Goal: Navigation & Orientation: Find specific page/section

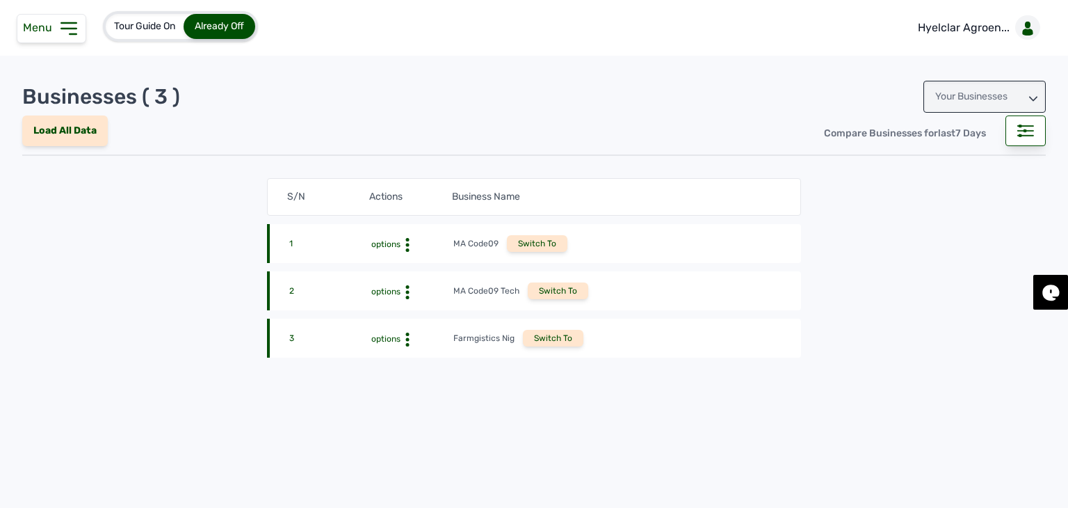
click at [994, 101] on div "Your Businesses" at bounding box center [985, 97] width 122 height 32
click at [1007, 151] on div "Invitations" at bounding box center [985, 158] width 122 height 25
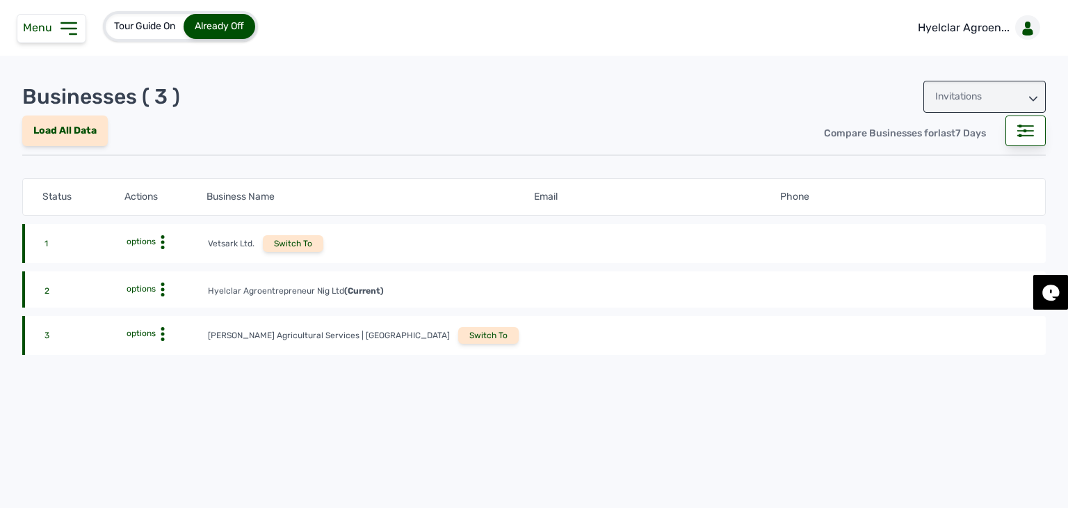
click at [458, 337] on div "Switch To" at bounding box center [488, 335] width 61 height 17
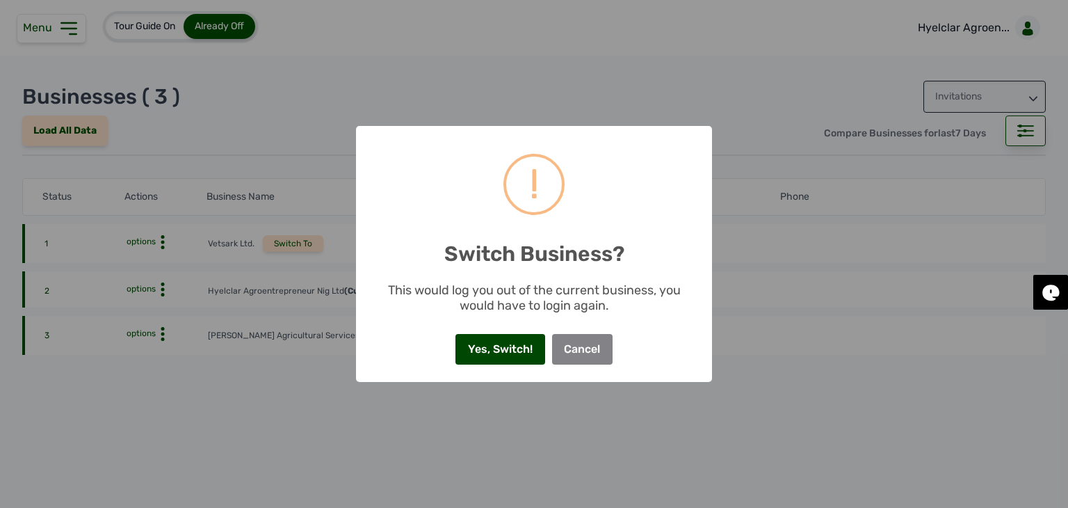
click at [491, 344] on button "Yes, Switch!" at bounding box center [500, 349] width 89 height 31
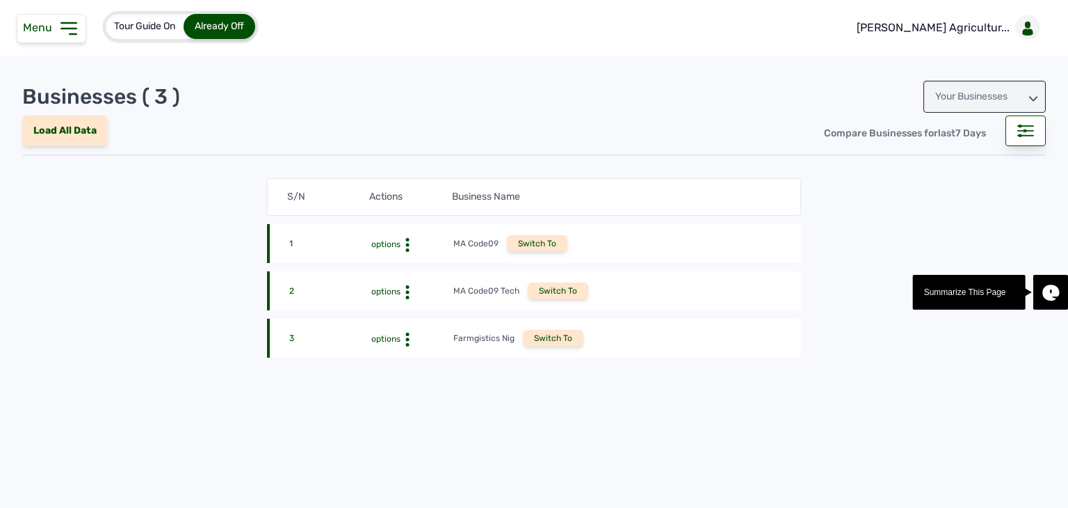
click at [70, 20] on icon at bounding box center [69, 28] width 22 height 22
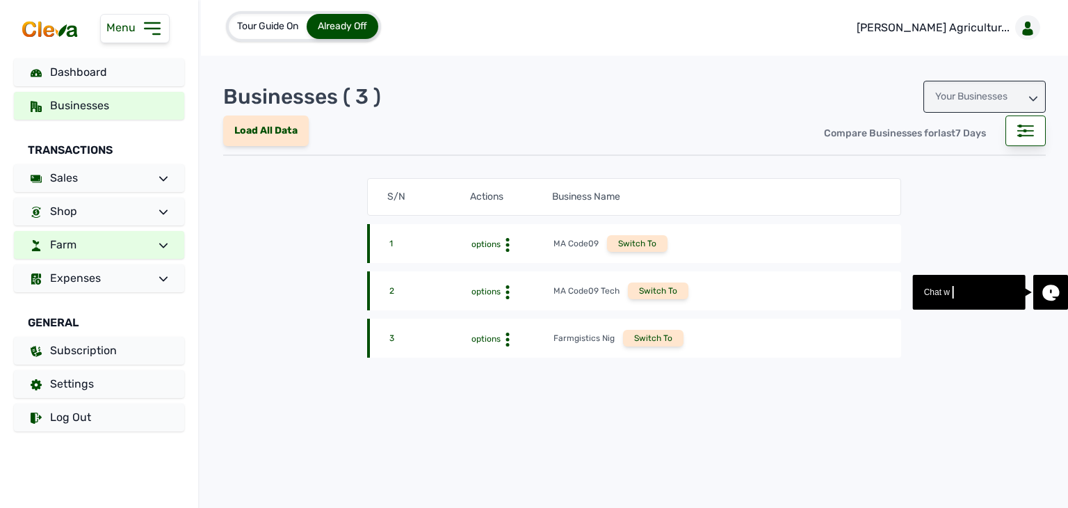
click at [89, 234] on link "Farm" at bounding box center [99, 245] width 170 height 28
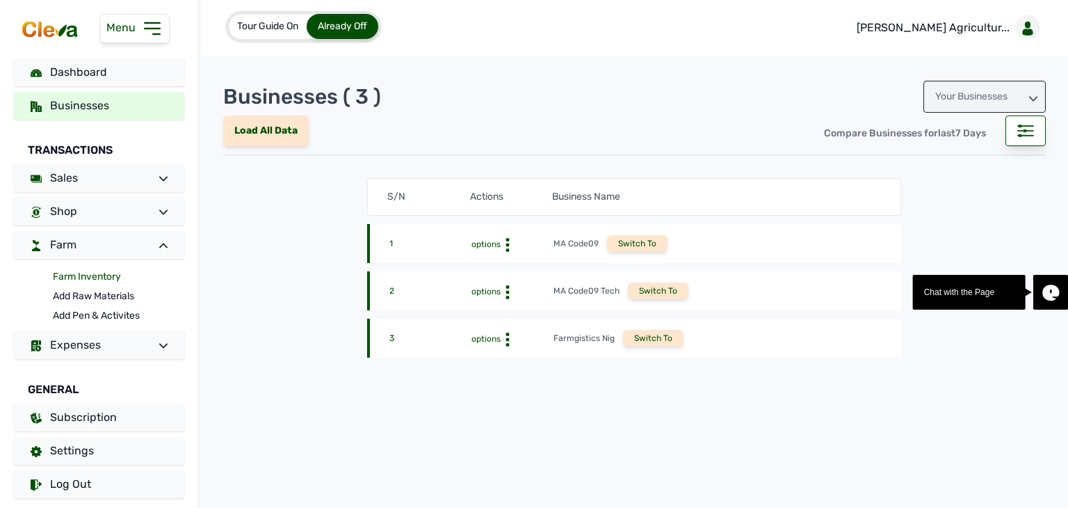
click at [92, 278] on link "Farm Inventory" at bounding box center [118, 276] width 131 height 19
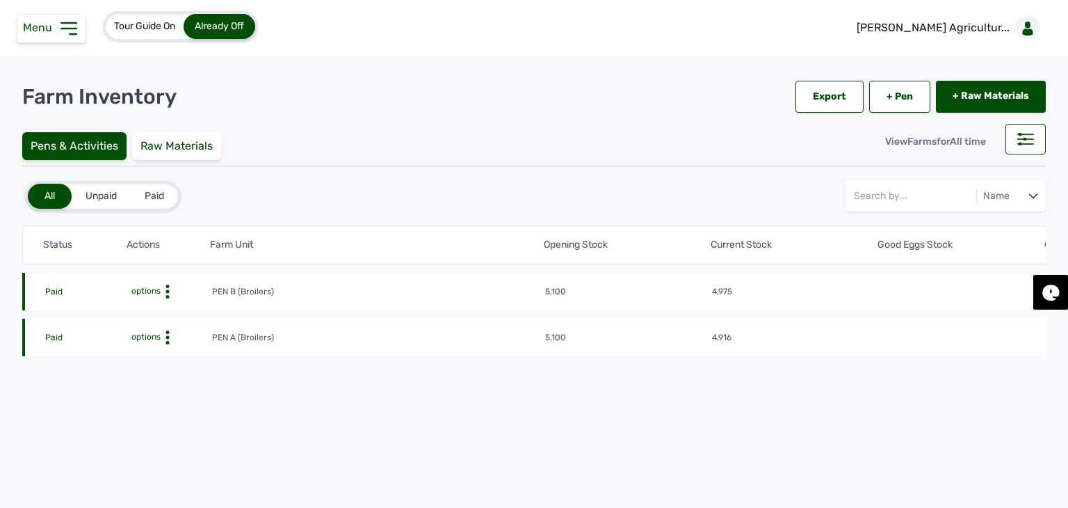
click at [148, 330] on td "options" at bounding box center [169, 337] width 83 height 15
click at [148, 337] on span "options" at bounding box center [145, 337] width 32 height 10
click at [153, 357] on div "Farm Activities" at bounding box center [160, 359] width 99 height 17
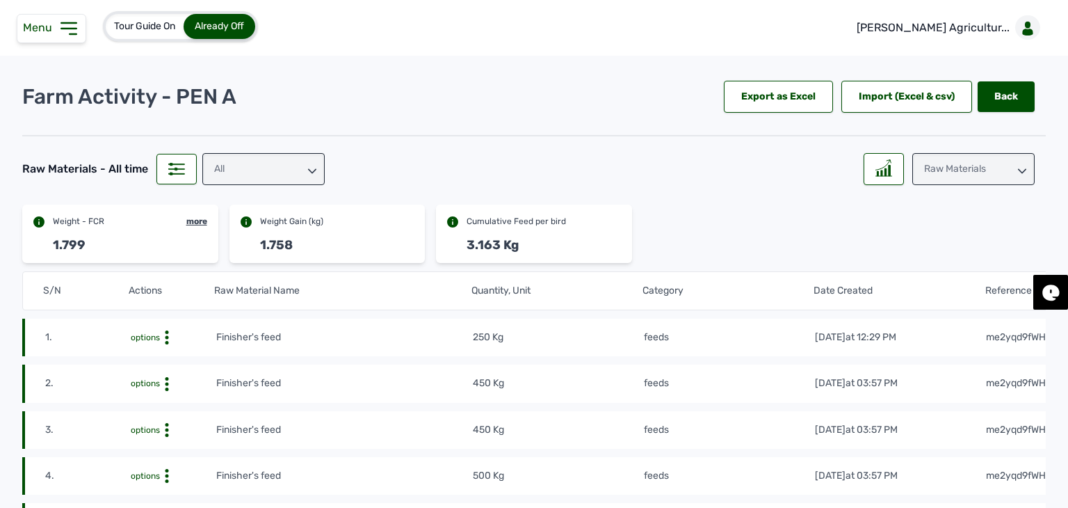
click at [309, 172] on icon at bounding box center [312, 171] width 8 height 8
click at [278, 243] on div "feeds" at bounding box center [263, 255] width 122 height 25
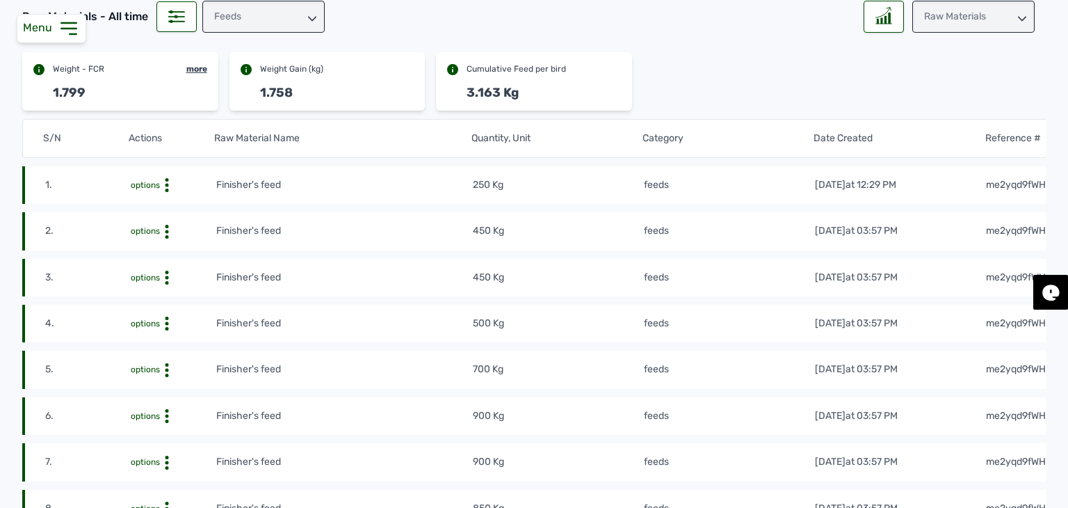
scroll to position [153, 0]
click at [938, 24] on div "Raw Materials" at bounding box center [973, 16] width 122 height 32
click at [949, 90] on div "Weight" at bounding box center [973, 102] width 122 height 25
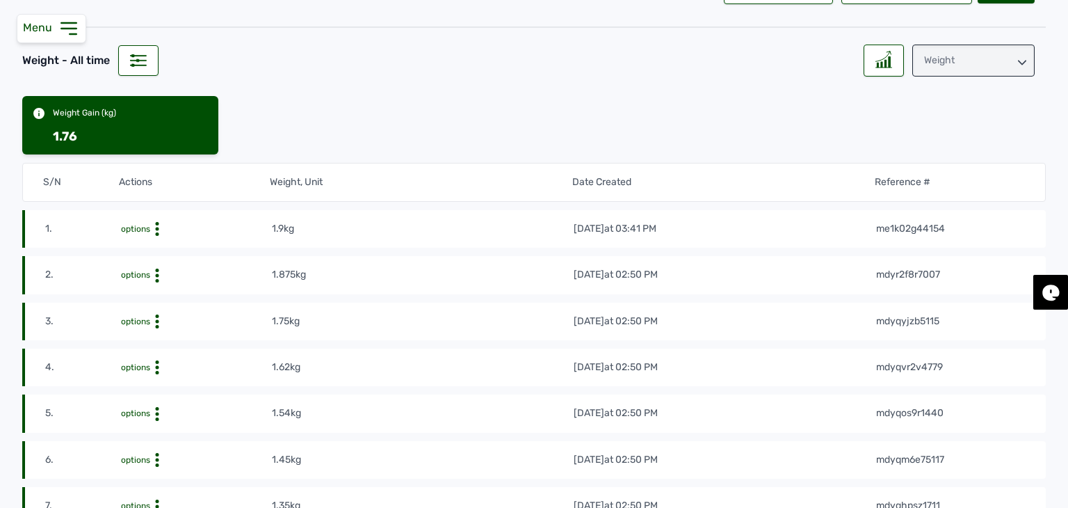
scroll to position [118, 0]
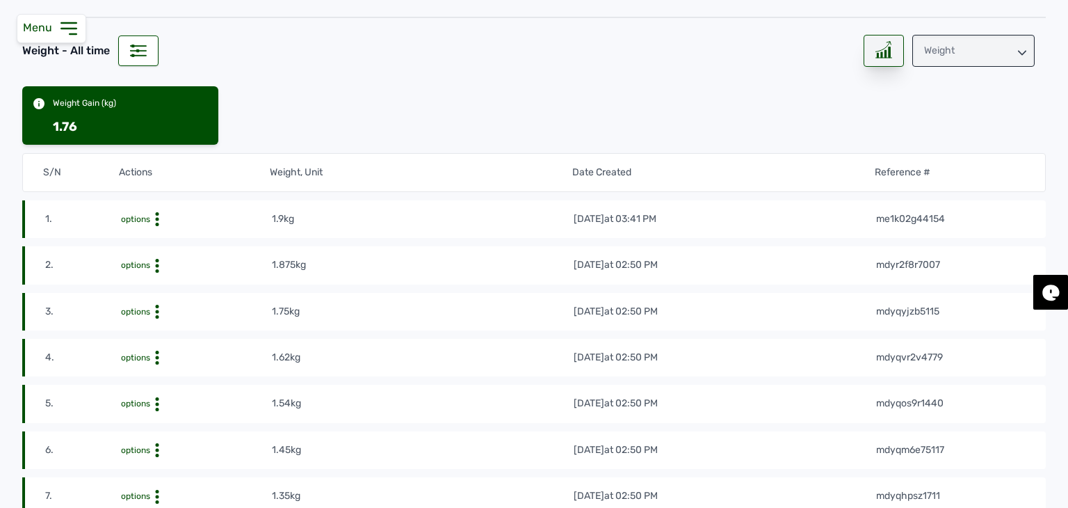
click at [864, 54] on div at bounding box center [884, 51] width 40 height 32
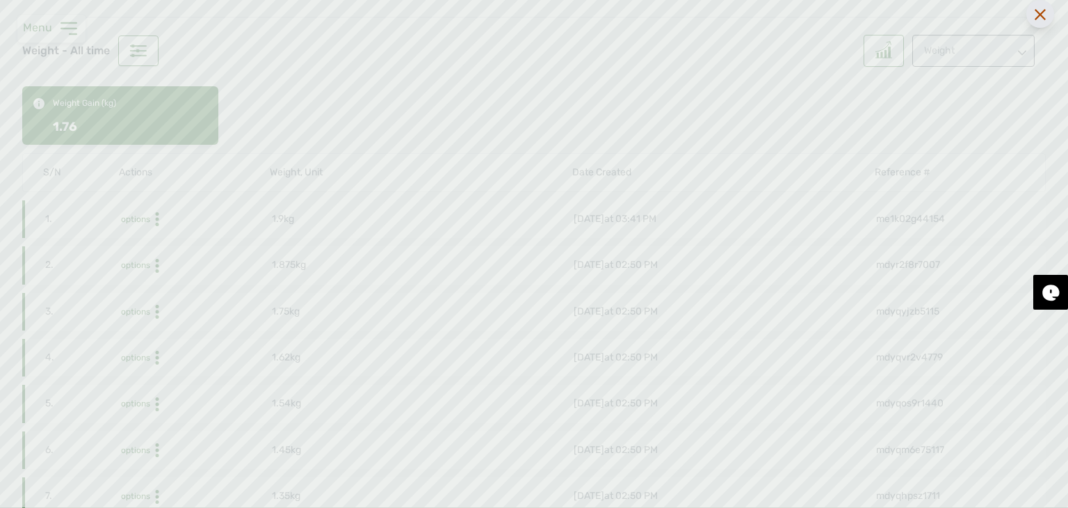
click at [1046, 17] on div at bounding box center [1041, 14] width 28 height 28
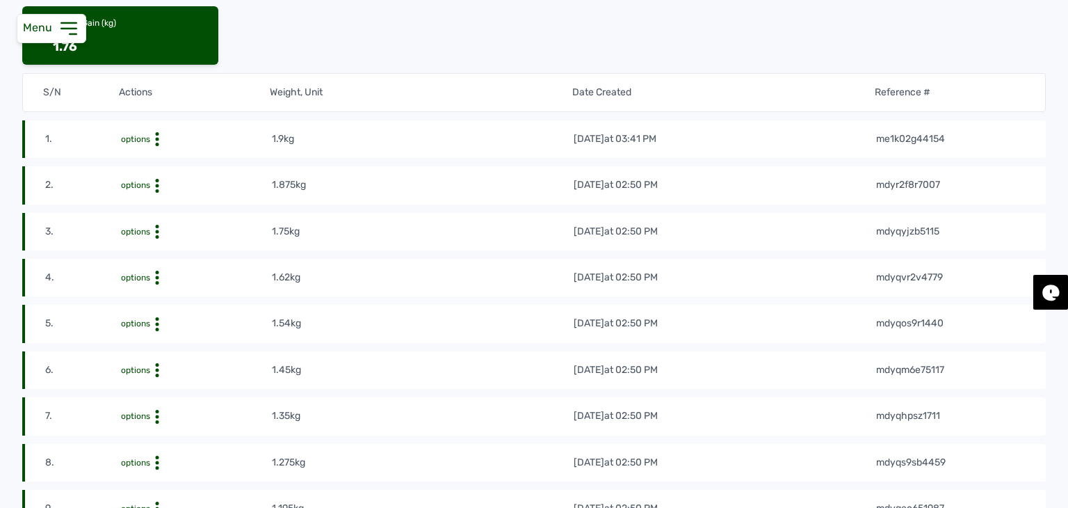
scroll to position [0, 0]
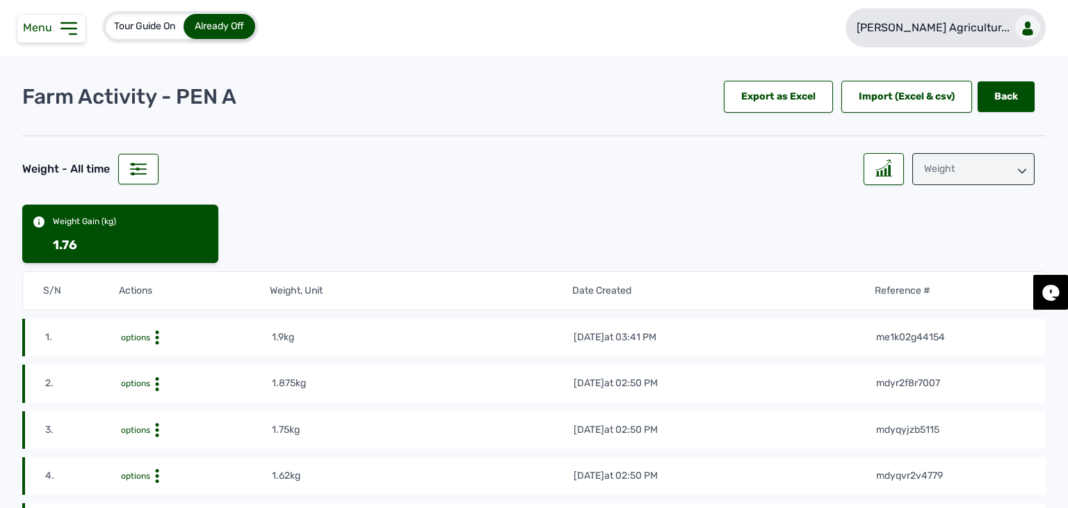
click at [949, 22] on p "[PERSON_NAME] Agricultur..." at bounding box center [933, 27] width 153 height 17
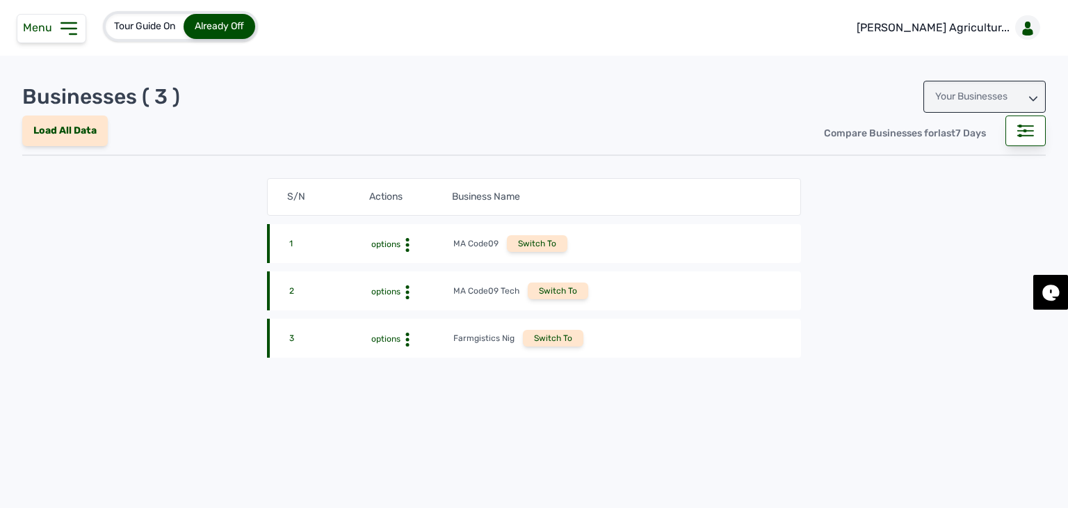
click at [78, 34] on icon at bounding box center [69, 28] width 22 height 22
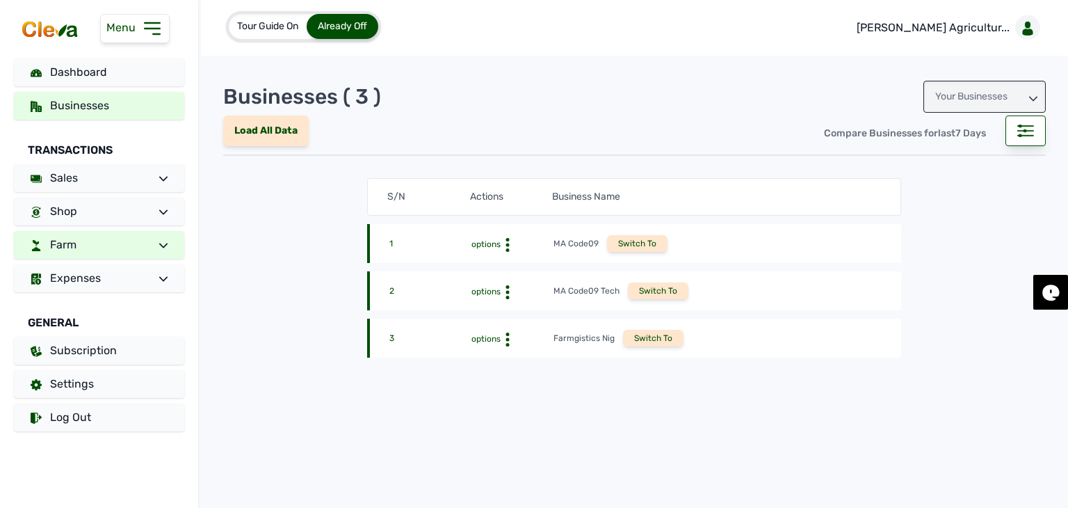
click at [134, 242] on link "Farm" at bounding box center [99, 245] width 170 height 28
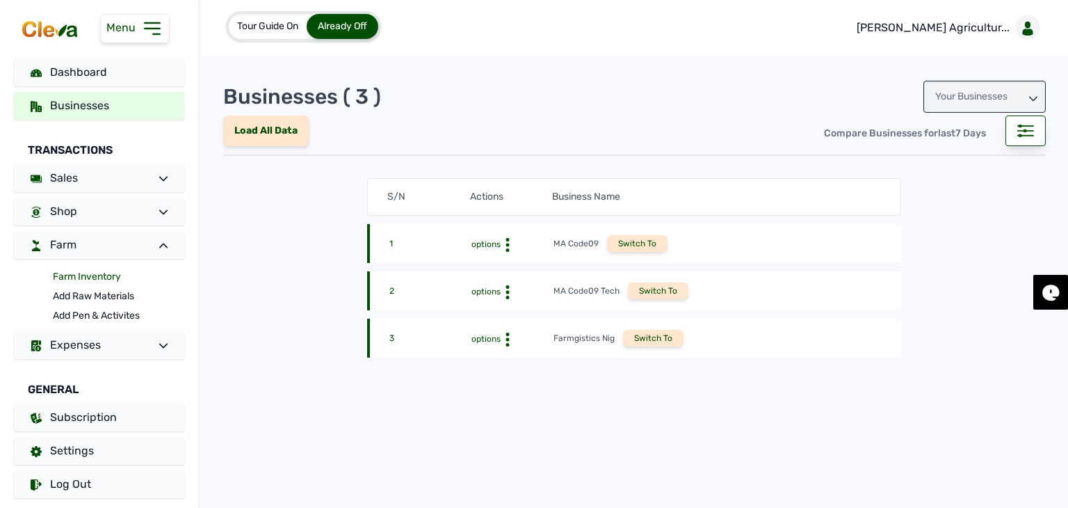
click at [97, 278] on link "Farm Inventory" at bounding box center [118, 276] width 131 height 19
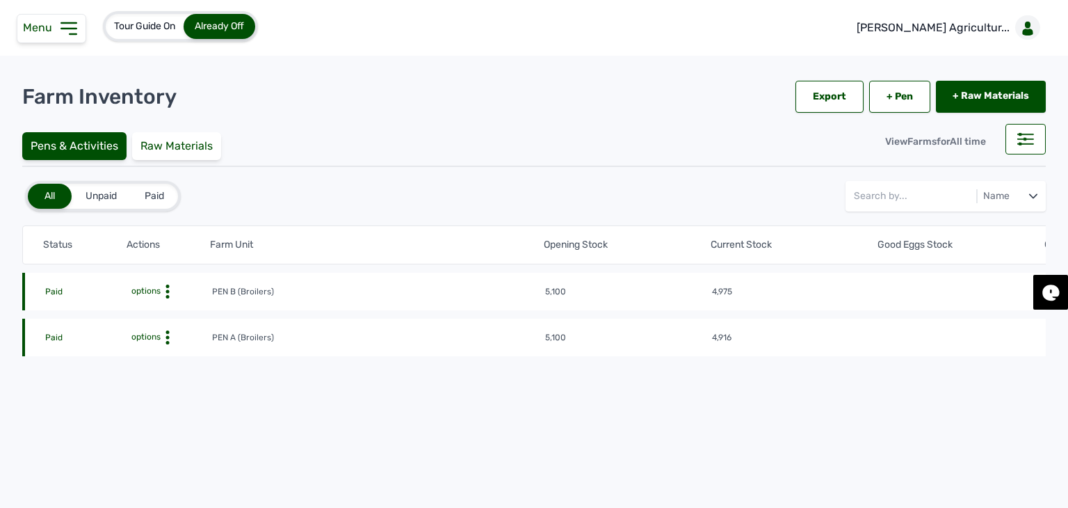
click at [155, 339] on span "options" at bounding box center [145, 337] width 32 height 10
click at [154, 356] on div "Farm Activities" at bounding box center [160, 359] width 99 height 17
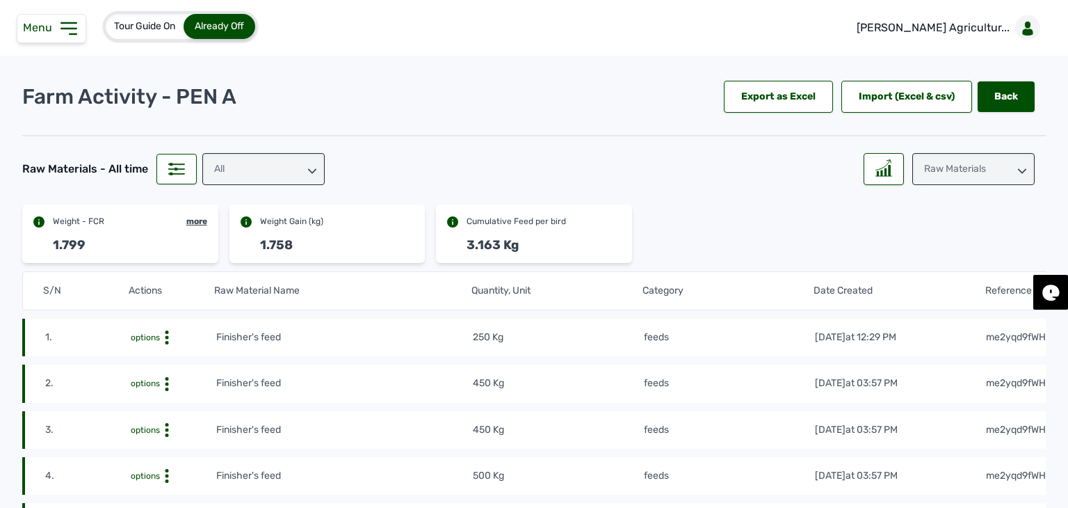
click at [250, 163] on div "All" at bounding box center [263, 169] width 122 height 32
click at [253, 243] on div "feeds" at bounding box center [263, 255] width 122 height 25
click at [889, 168] on rect at bounding box center [889, 171] width 1 height 10
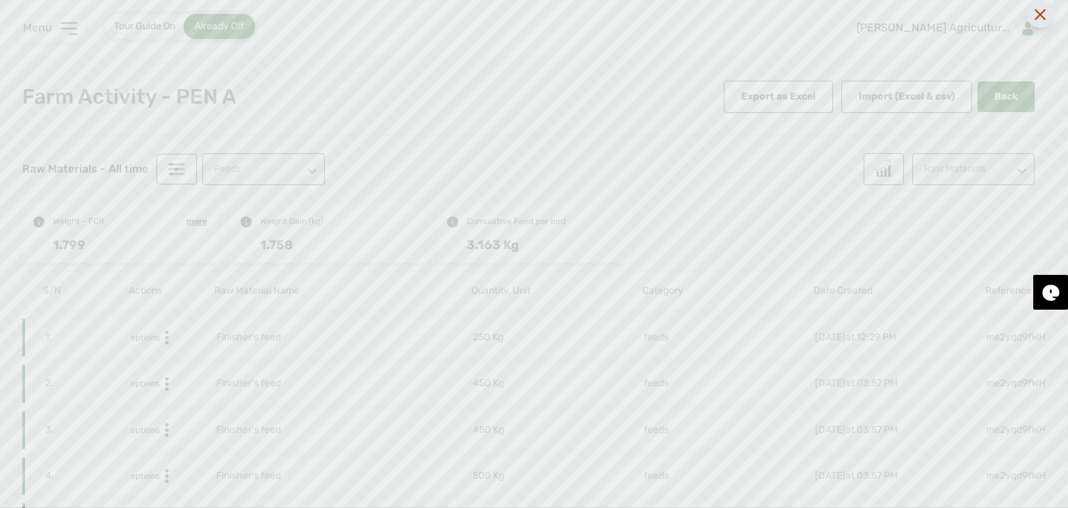
click at [1038, 25] on div at bounding box center [1041, 14] width 28 height 28
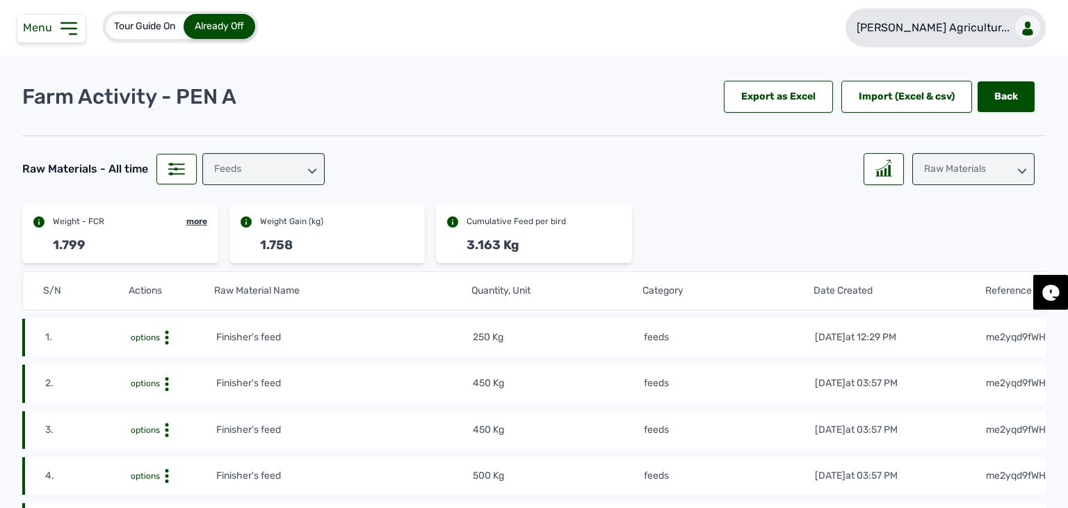
click at [997, 36] on link "[PERSON_NAME] Agricultur..." at bounding box center [946, 27] width 200 height 39
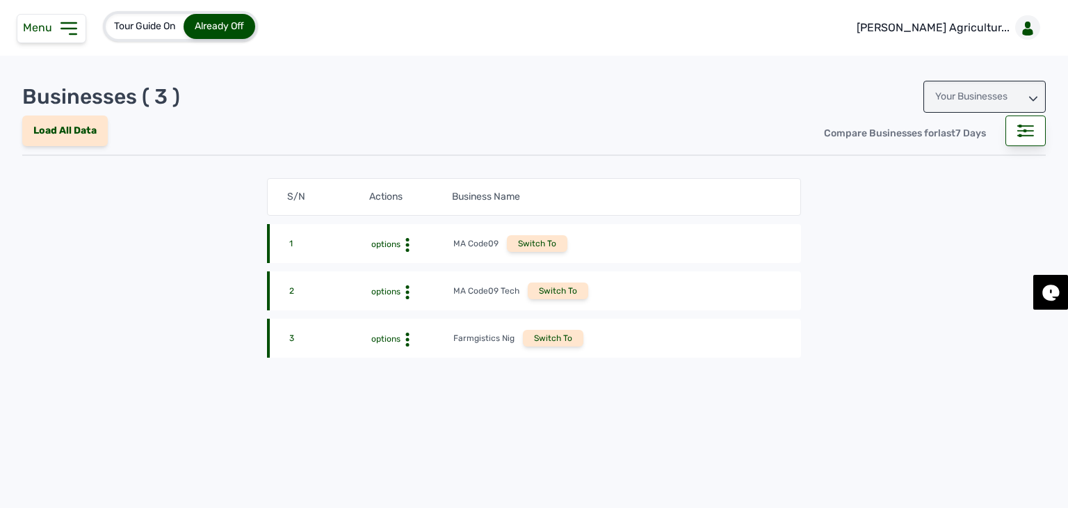
click at [951, 101] on div "Your Businesses" at bounding box center [985, 97] width 122 height 32
click at [951, 156] on div "Invitations" at bounding box center [985, 158] width 122 height 25
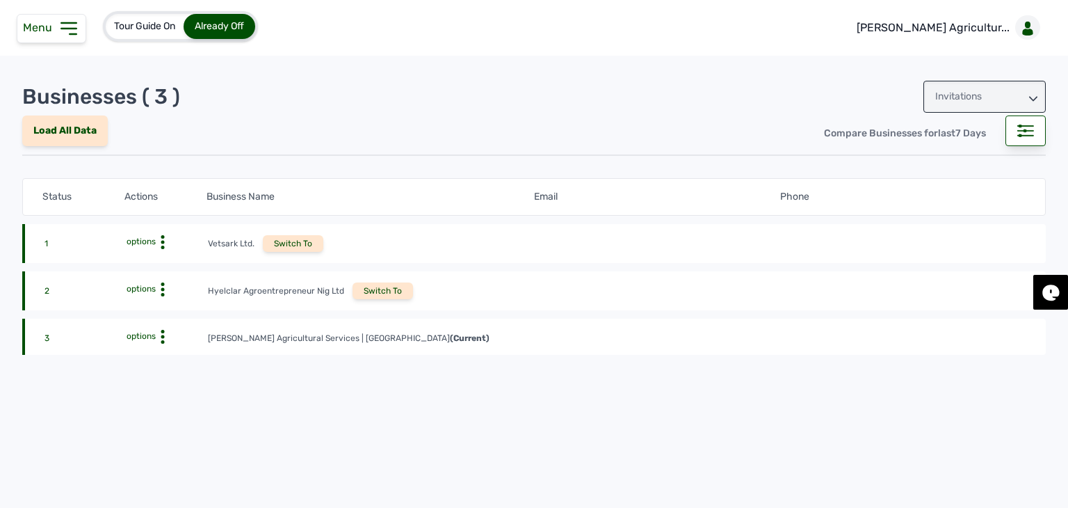
click at [389, 287] on div "Switch To" at bounding box center [383, 290] width 61 height 17
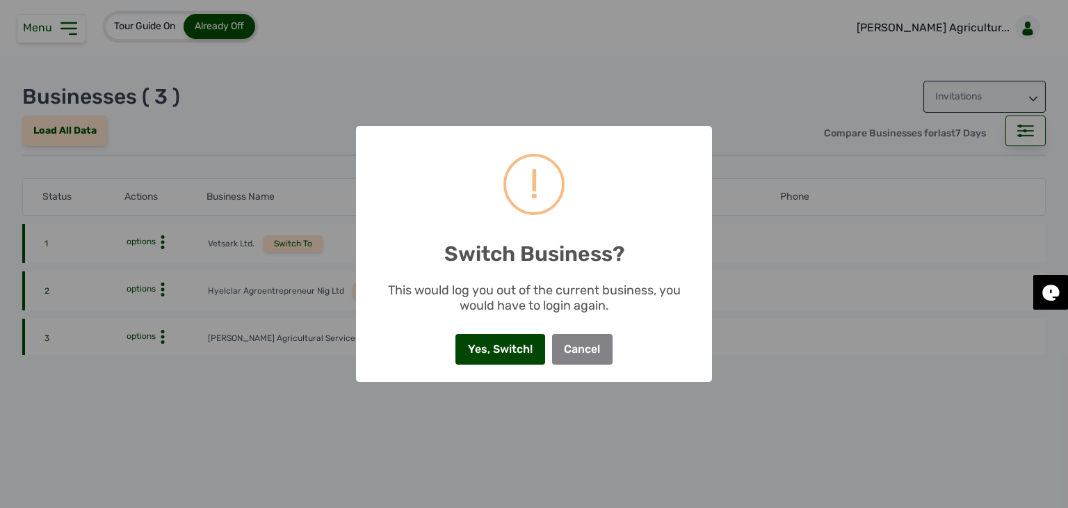
click at [501, 354] on button "Yes, Switch!" at bounding box center [500, 349] width 89 height 31
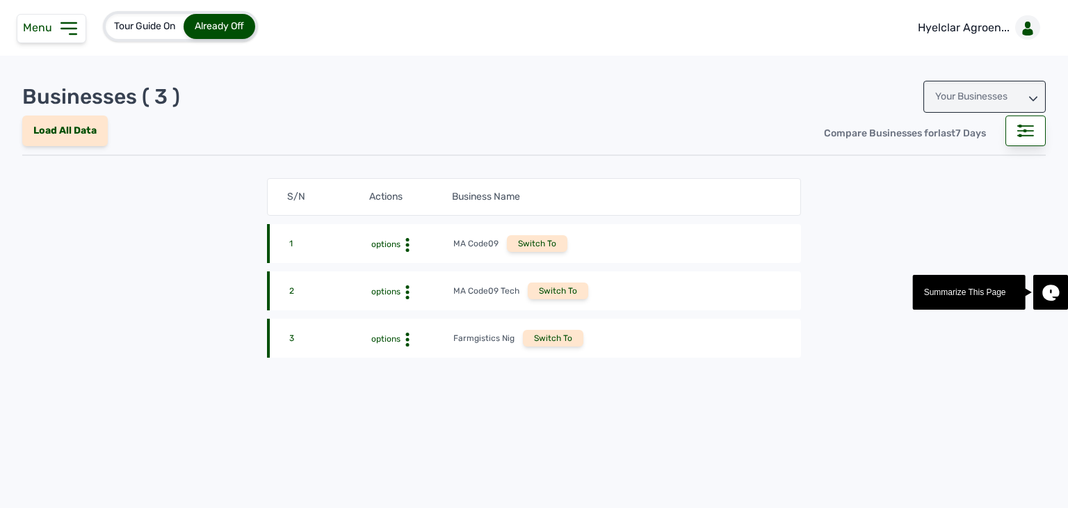
click at [67, 26] on icon at bounding box center [69, 28] width 22 height 22
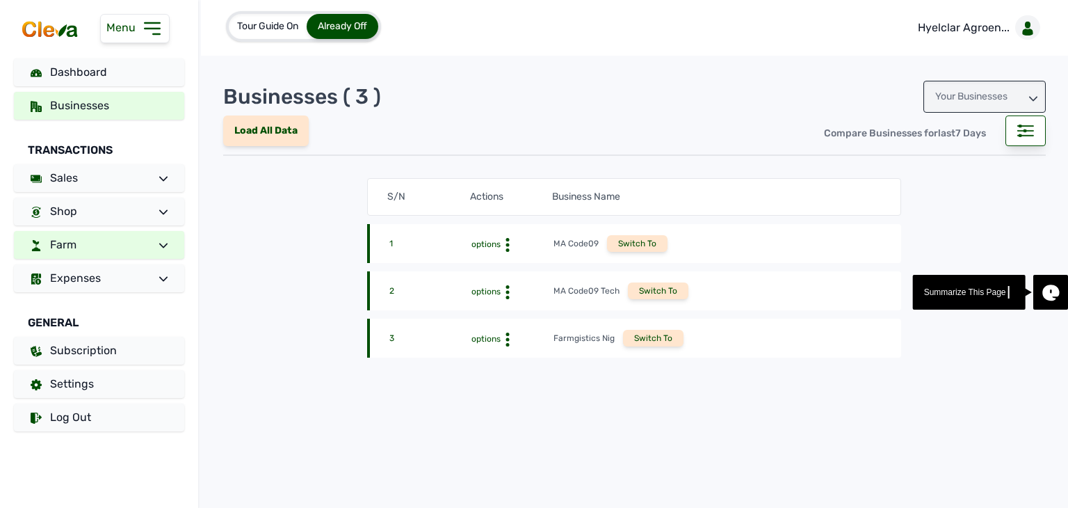
click at [93, 239] on link "Farm" at bounding box center [99, 245] width 170 height 28
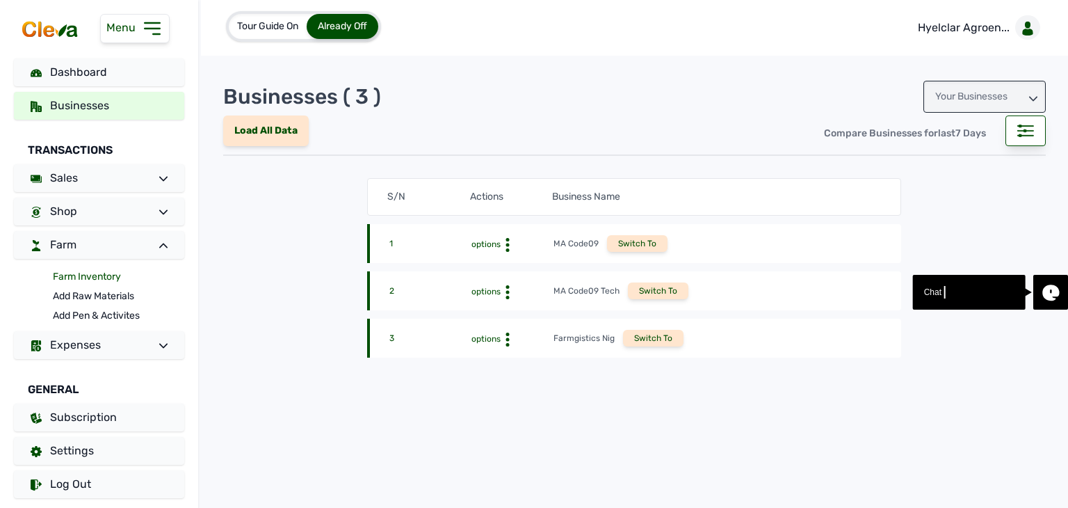
click at [80, 278] on link "Farm Inventory" at bounding box center [118, 276] width 131 height 19
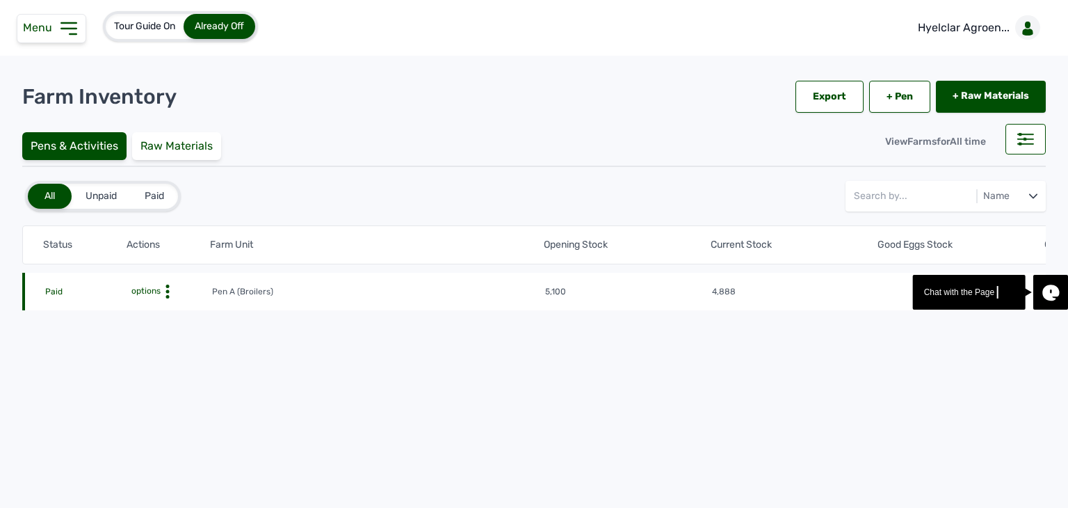
click at [161, 293] on icon at bounding box center [168, 291] width 14 height 14
click at [163, 313] on div "Farm Activities" at bounding box center [160, 313] width 99 height 17
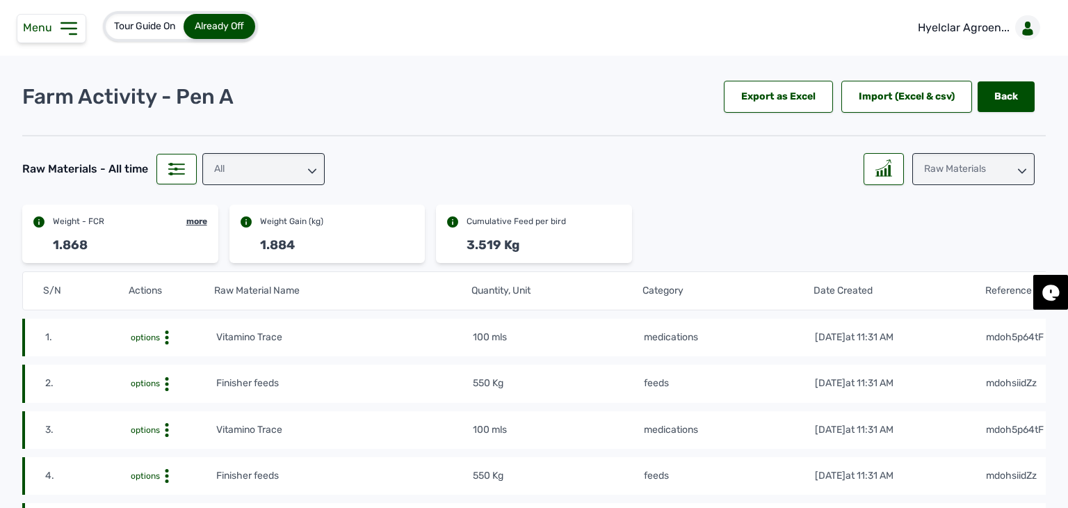
click at [236, 179] on div "All" at bounding box center [263, 169] width 122 height 32
click at [243, 243] on div "feeds" at bounding box center [263, 255] width 122 height 25
click at [947, 174] on div "Raw Materials" at bounding box center [973, 169] width 122 height 32
click at [940, 243] on div "Weight" at bounding box center [973, 255] width 122 height 25
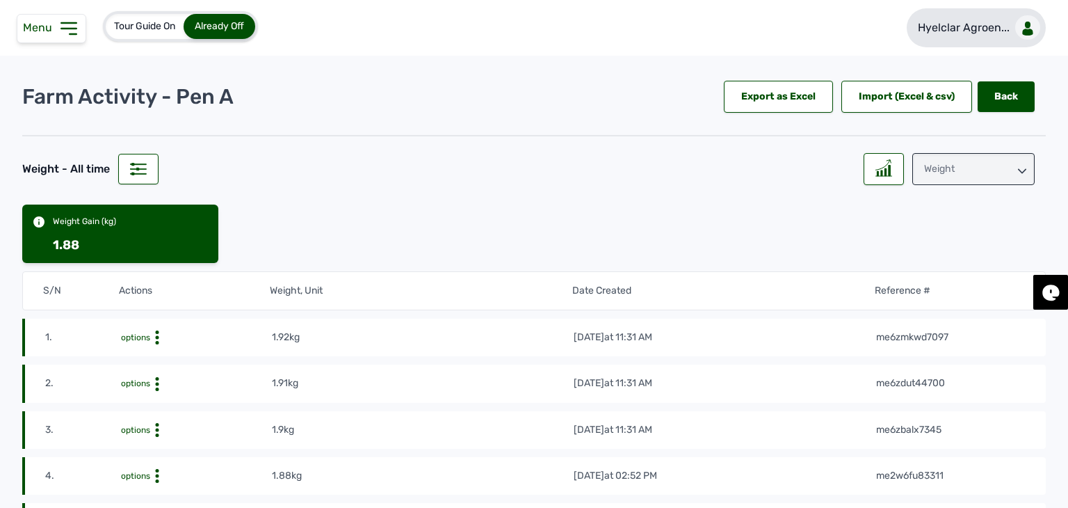
click at [951, 26] on p "Hyelclar Agroen..." at bounding box center [964, 27] width 92 height 17
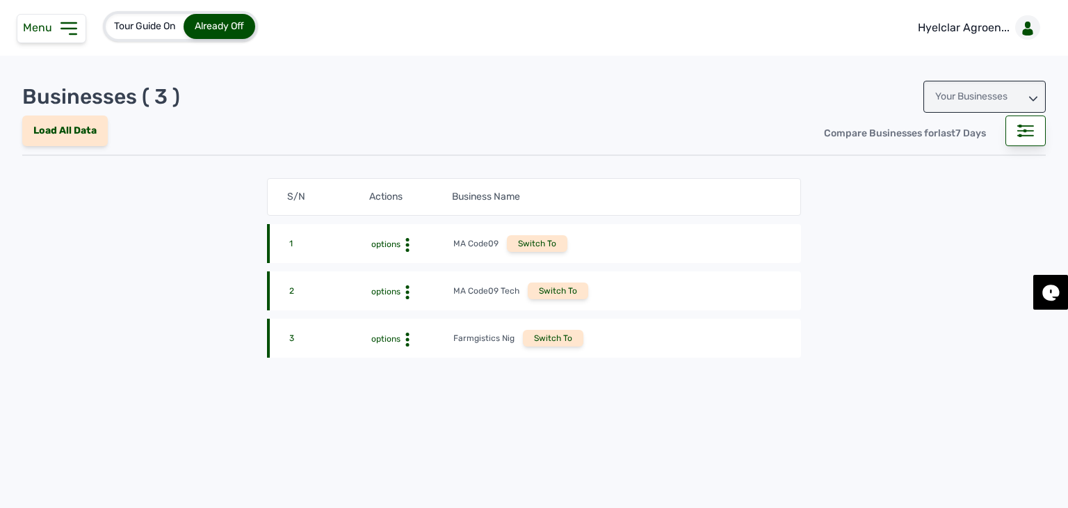
click at [985, 92] on div "Your Businesses" at bounding box center [985, 97] width 122 height 32
click at [958, 154] on div "Invitations" at bounding box center [985, 158] width 122 height 25
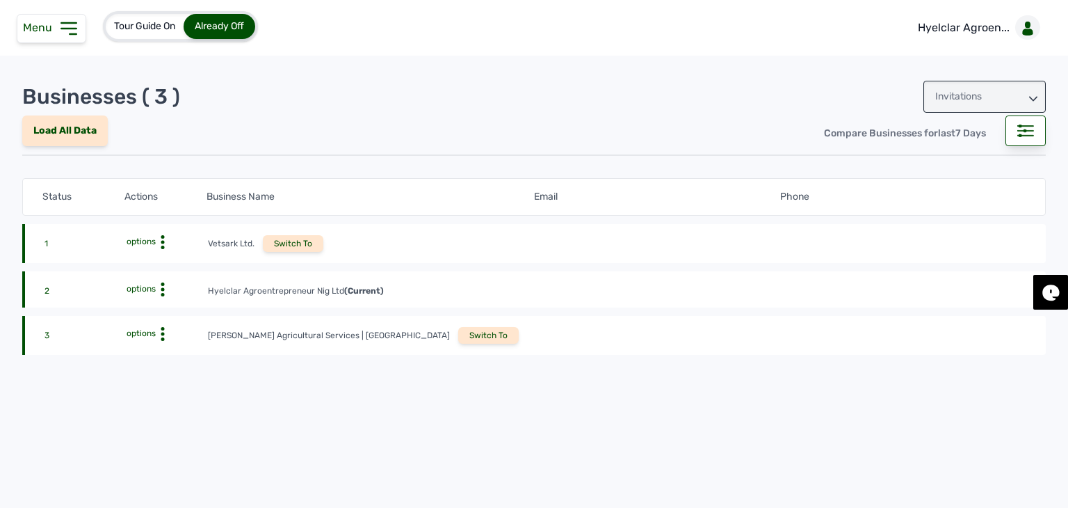
click at [458, 337] on div "Switch To" at bounding box center [488, 335] width 61 height 17
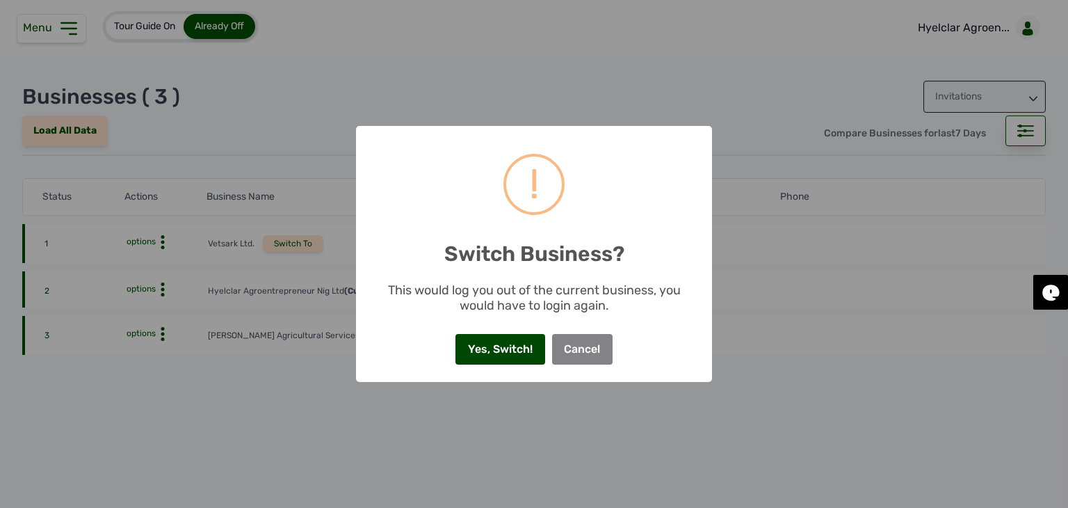
click at [488, 357] on button "Yes, Switch!" at bounding box center [500, 349] width 89 height 31
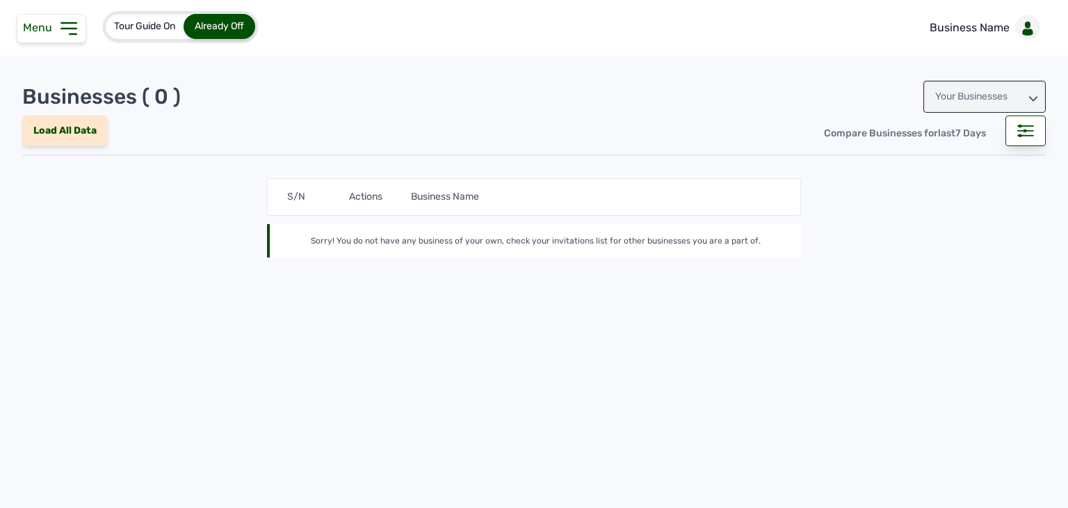
click at [58, 22] on icon at bounding box center [69, 28] width 22 height 22
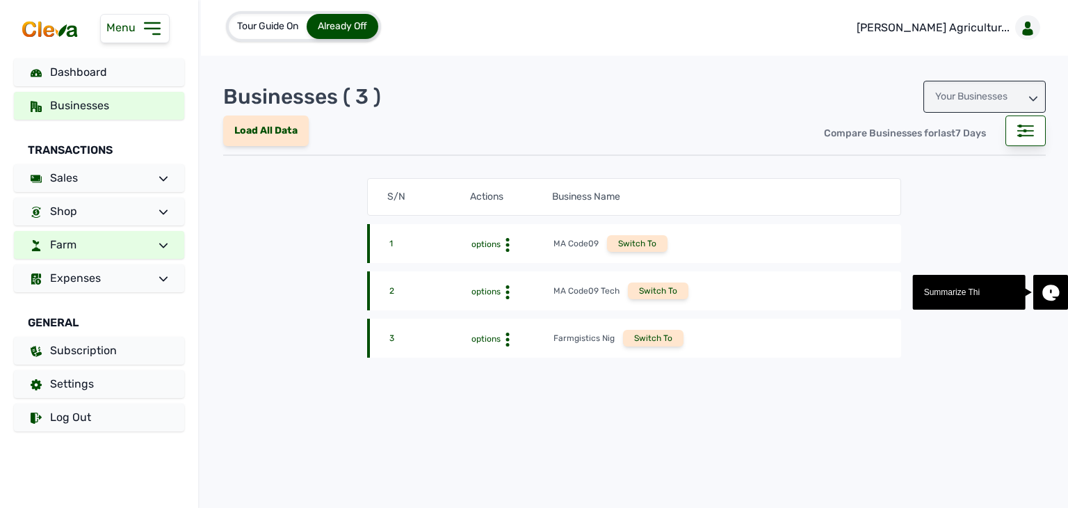
click at [153, 239] on span at bounding box center [157, 244] width 19 height 17
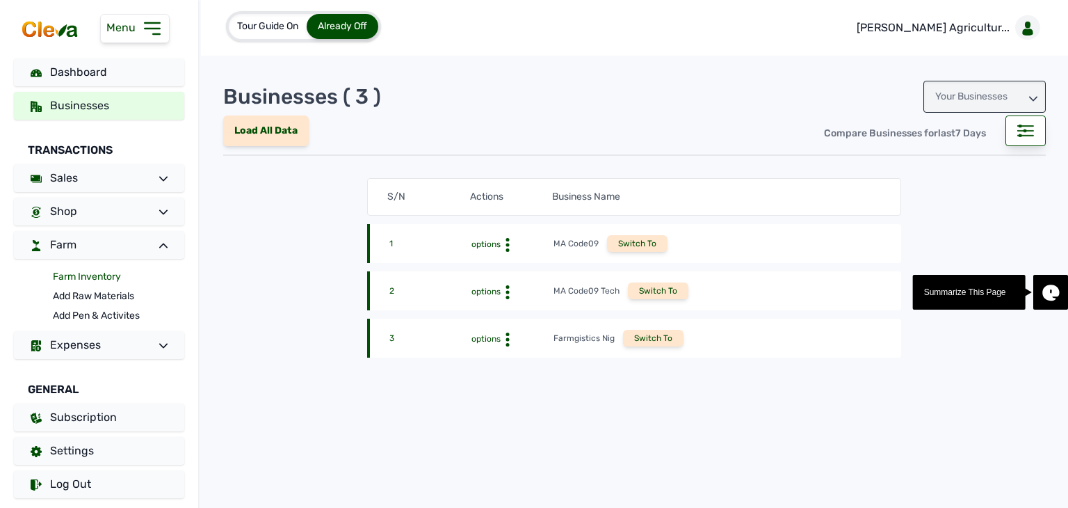
click at [103, 277] on link "Farm Inventory" at bounding box center [118, 276] width 131 height 19
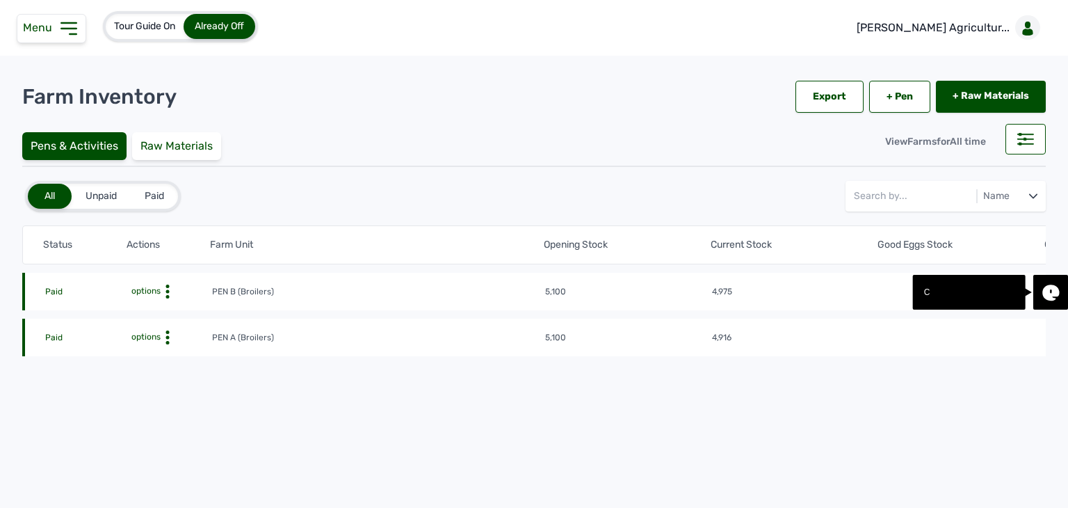
click at [159, 337] on span "options" at bounding box center [145, 337] width 32 height 10
click at [161, 354] on div "Farm Activities" at bounding box center [160, 359] width 99 height 17
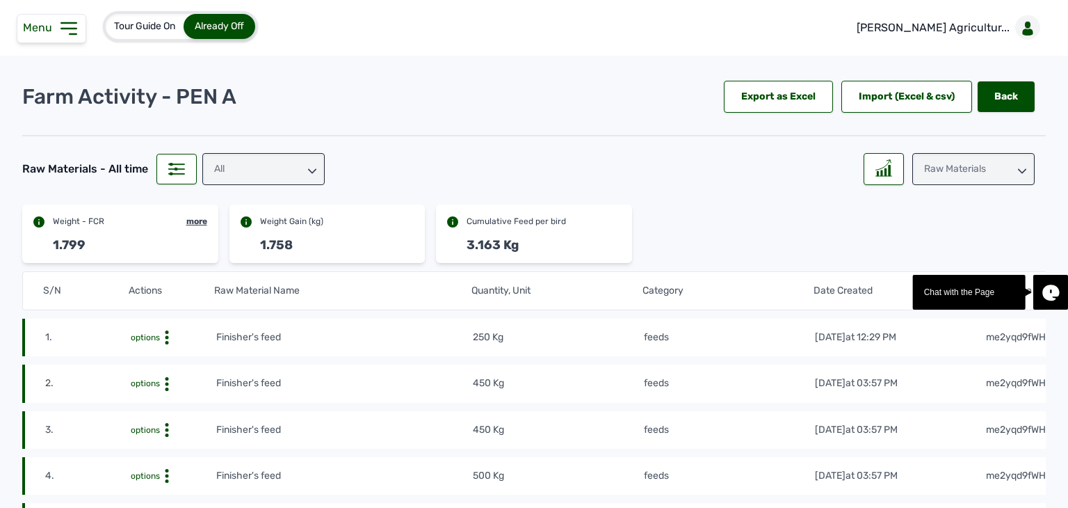
click at [949, 168] on div "Raw Materials" at bounding box center [973, 169] width 122 height 32
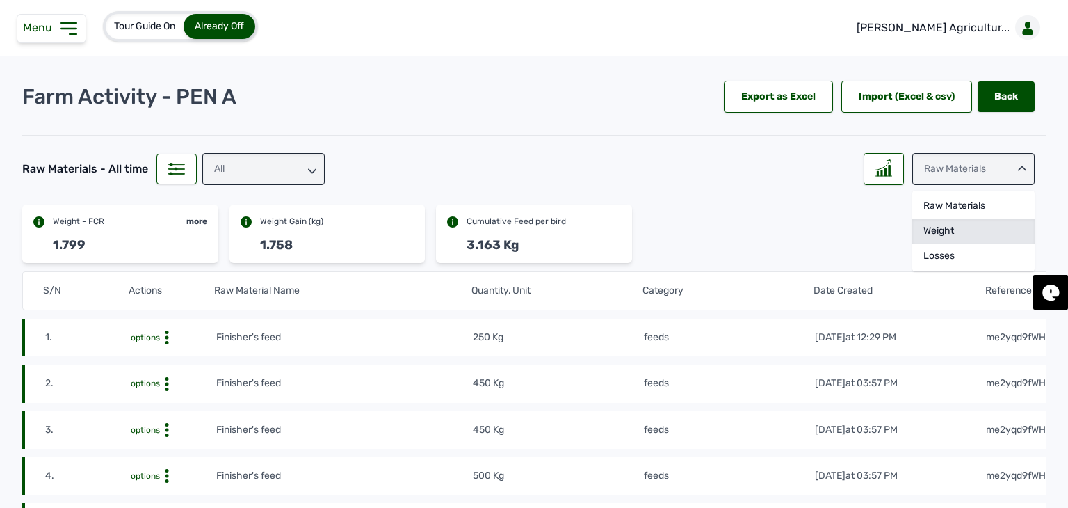
click at [929, 243] on div "Weight" at bounding box center [973, 255] width 122 height 25
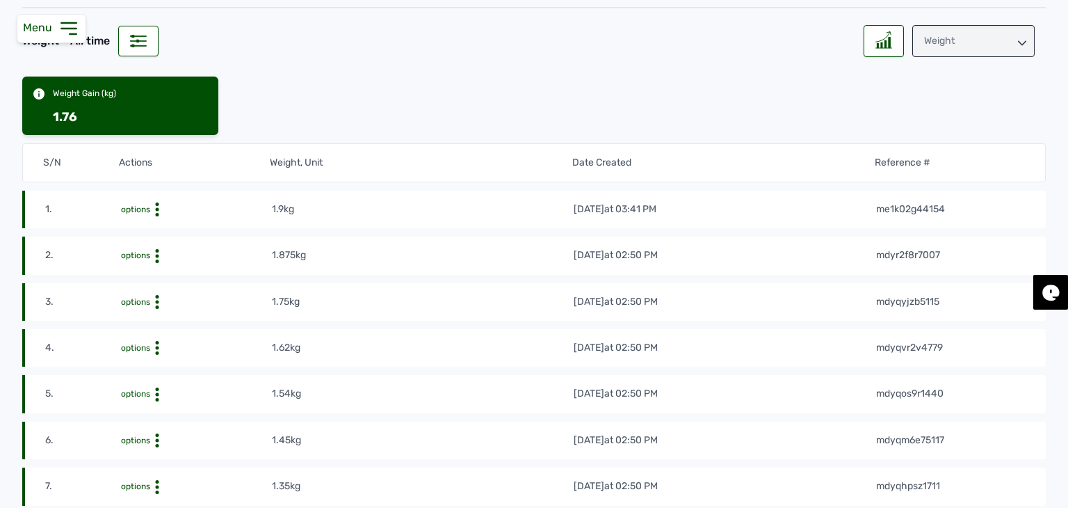
scroll to position [129, 0]
